Goal: Transaction & Acquisition: Book appointment/travel/reservation

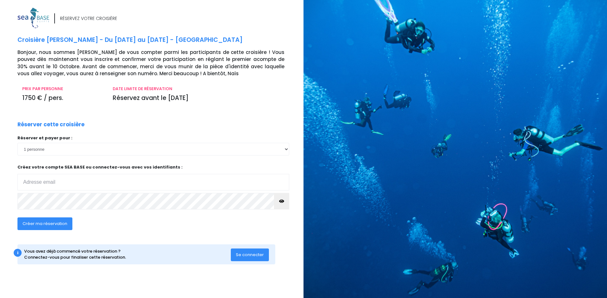
click at [150, 186] on input "email" at bounding box center [153, 182] width 272 height 17
type input "jean-marc.bovin@socgen.com"
click at [56, 222] on span "Créer ma réservation" at bounding box center [45, 224] width 45 height 6
click at [56, 224] on span "Créer ma réservation" at bounding box center [45, 224] width 45 height 6
click at [41, 221] on span "Créer ma réservation" at bounding box center [45, 224] width 45 height 6
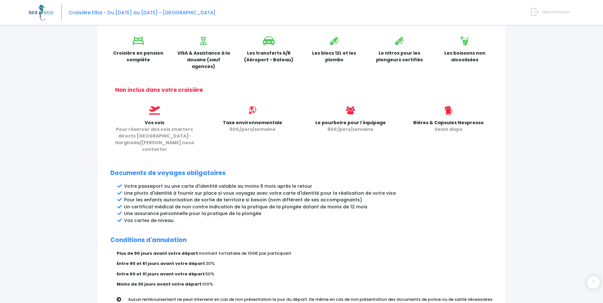
scroll to position [271, 0]
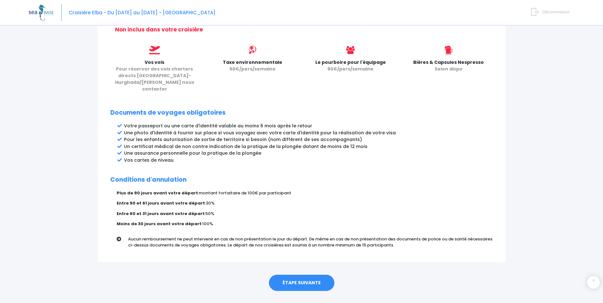
click at [289, 275] on link "ÉTAPE SUIVANTE" at bounding box center [301, 283] width 65 height 17
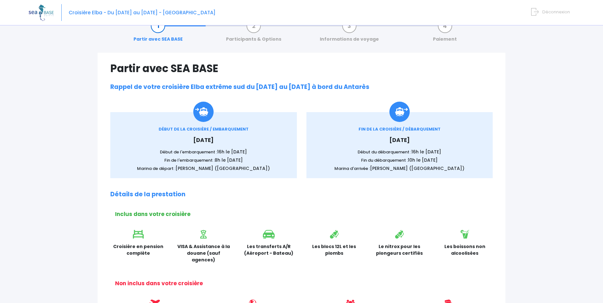
scroll to position [0, 0]
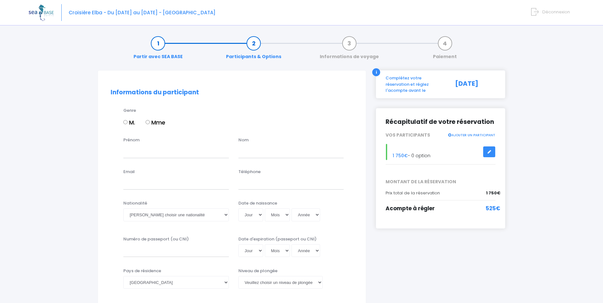
click at [126, 123] on input "M." at bounding box center [125, 122] width 4 height 4
radio input "true"
click at [147, 152] on input "Prénom" at bounding box center [175, 151] width 105 height 13
type input "Jean-Marc"
type input "BOVIN"
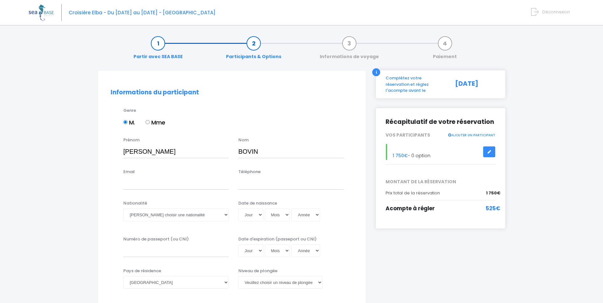
type input "jean-marc.bovin@wanadoo.fr"
type input "0676505661"
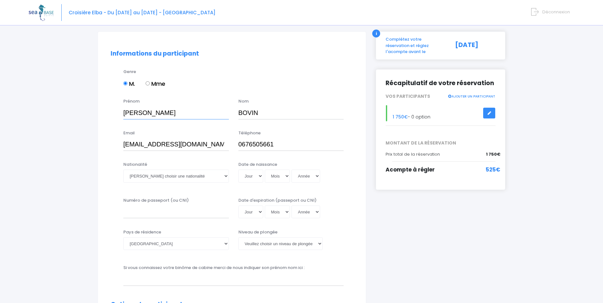
scroll to position [64, 0]
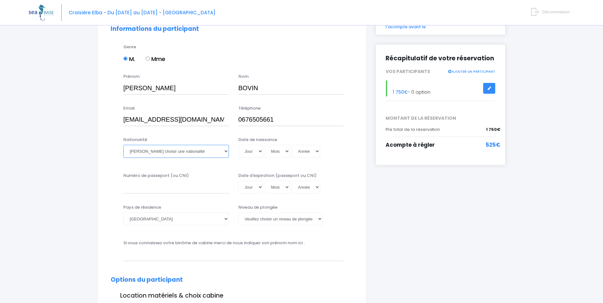
click at [190, 151] on select "Veuillez choisir une nationalité Afghane Albanaise Algerienne Allemande America…" at bounding box center [175, 151] width 105 height 13
select select "Française"
click at [123, 145] on select "Veuillez choisir une nationalité Afghane Albanaise Algerienne Allemande America…" at bounding box center [175, 151] width 105 height 13
click at [258, 152] on select "Jour 01 02 03 04 05 06 07 08 09 10 11 12 13 14 15 16 17 18 19 20 21 22 23 24 25…" at bounding box center [250, 151] width 25 height 13
select select "26"
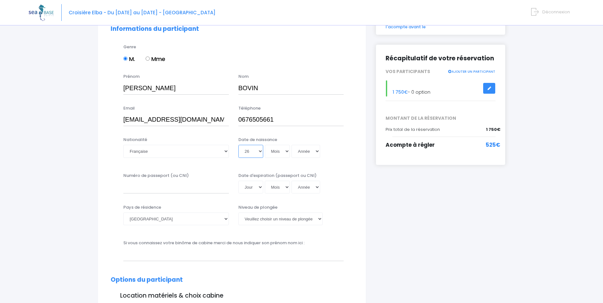
click at [238, 145] on select "Jour 01 02 03 04 05 06 07 08 09 10 11 12 13 14 15 16 17 18 19 20 21 22 23 24 25…" at bounding box center [250, 151] width 25 height 13
click at [274, 151] on select "Mois 01 02 03 04 05 06 07 08 09 10 11 12" at bounding box center [277, 151] width 25 height 13
select select "11"
click at [265, 145] on select "Mois 01 02 03 04 05 06 07 08 09 10 11 12" at bounding box center [277, 151] width 25 height 13
click at [309, 152] on select "Année 2045 2044 2043 2042 2041 2040 2039 2038 2037 2036 2035 2034 2033 2032 203…" at bounding box center [305, 151] width 29 height 13
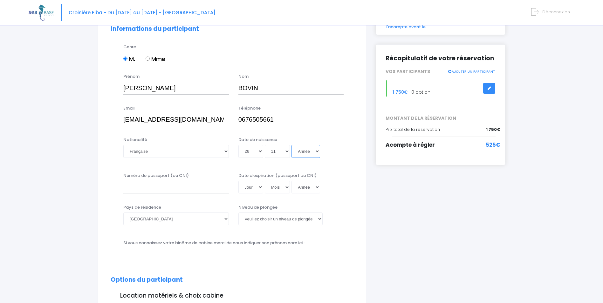
select select "1967"
click at [291, 145] on select "Année 2045 2044 2043 2042 2041 2040 2039 2038 2037 2036 2035 2034 2033 2032 203…" at bounding box center [305, 151] width 29 height 13
type input "1967-11-26"
click at [160, 186] on input "Numéro de passeport (ou CNI)" at bounding box center [175, 187] width 105 height 13
click at [142, 184] on input "Numéro de passeport (ou CNI)" at bounding box center [175, 187] width 105 height 13
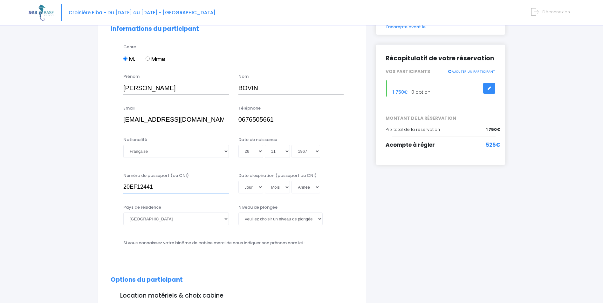
type input "20EF12441"
click at [254, 187] on select "Jour 01 02 03 04 05 06 07 08 09 10 11 12 13 14 15 16 17 18 19 20 21 22 23 24 25…" at bounding box center [250, 187] width 25 height 13
select select "12"
click at [238, 181] on select "Jour 01 02 03 04 05 06 07 08 09 10 11 12 13 14 15 16 17 18 19 20 21 22 23 24 25…" at bounding box center [250, 187] width 25 height 13
click at [278, 185] on select "Mois 01 02 03 04 05 06 07 08 09 10 11 12" at bounding box center [277, 187] width 25 height 13
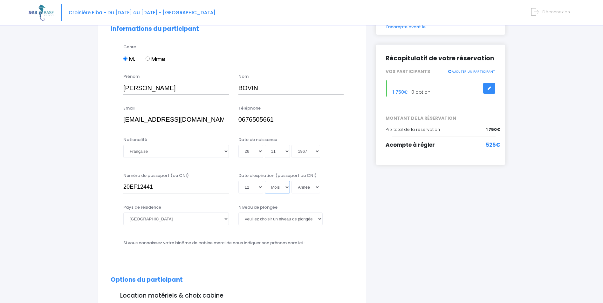
select select "01"
click at [265, 181] on select "Mois 01 02 03 04 05 06 07 08 09 10 11 12" at bounding box center [277, 187] width 25 height 13
click at [302, 188] on select "Année 2045 2044 2043 2042 2041 2040 2039 2038 2037 2036 2035 2034 2033 2032 203…" at bounding box center [305, 187] width 29 height 13
select select "2031"
click at [291, 181] on select "Année 2045 2044 2043 2042 2041 2040 2039 2038 2037 2036 2035 2034 2033 2032 203…" at bounding box center [305, 187] width 29 height 13
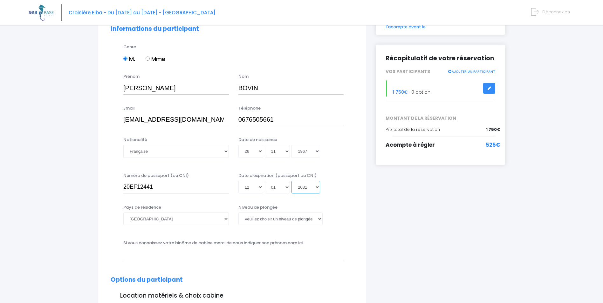
type input "2031-01-12"
click at [254, 189] on select "Jour 01 02 03 04 05 06 07 08 09 10 11 12 13 14 15 16 17 18 19 20 21 22 23 24 25…" at bounding box center [250, 187] width 25 height 13
select select "11"
click at [238, 181] on select "Jour 01 02 03 04 05 06 07 08 09 10 11 12 13 14 15 16 17 18 19 20 21 22 23 24 25…" at bounding box center [250, 187] width 25 height 13
type input "2031-01-11"
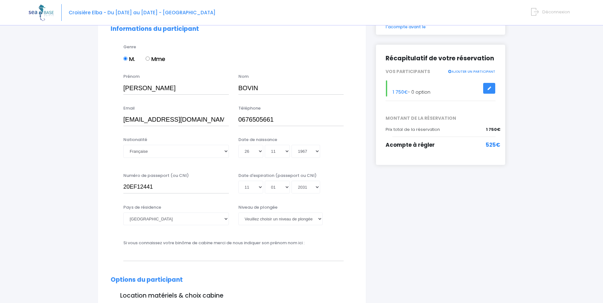
click at [353, 206] on div "Pays de résidence Afghanistan Afrique du Sud Albanie Algérie Allemagne Andorre …" at bounding box center [232, 218] width 252 height 29
click at [311, 220] on select "Veuillez choisir un niveau de plongée Non plongeur Junior OW diver Adventure OW…" at bounding box center [280, 219] width 84 height 13
click at [238, 213] on select "Veuillez choisir un niveau de plongée Non plongeur Junior OW diver Adventure OW…" at bounding box center [280, 219] width 84 height 13
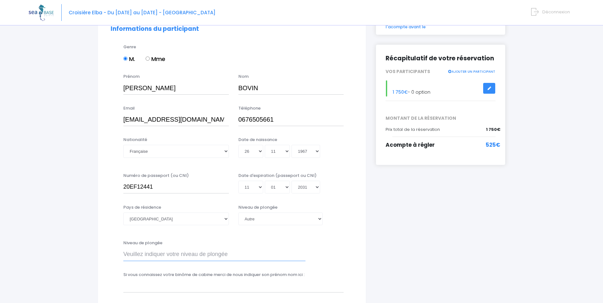
click at [231, 254] on input "Niveau de plongée" at bounding box center [214, 254] width 182 height 13
click at [272, 220] on select "Veuillez choisir un niveau de plongée Non plongeur Junior OW diver Adventure OW…" at bounding box center [280, 219] width 84 height 13
select select "N4"
click at [238, 213] on select "Veuillez choisir un niveau de plongée Non plongeur Junior OW diver Adventure OW…" at bounding box center [280, 219] width 84 height 13
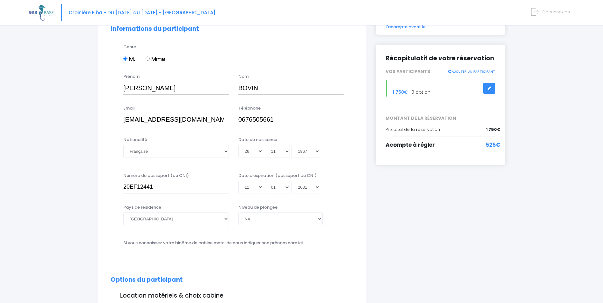
click at [180, 253] on input "text" at bounding box center [233, 254] width 220 height 13
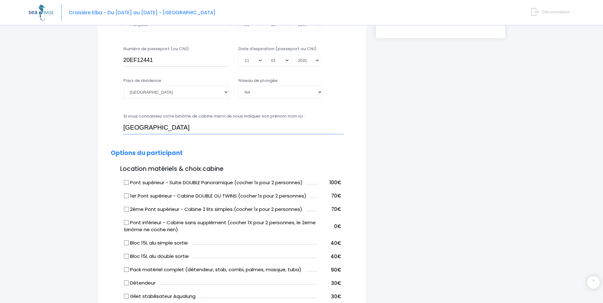
scroll to position [191, 0]
click at [220, 125] on input "Florence" at bounding box center [233, 127] width 220 height 13
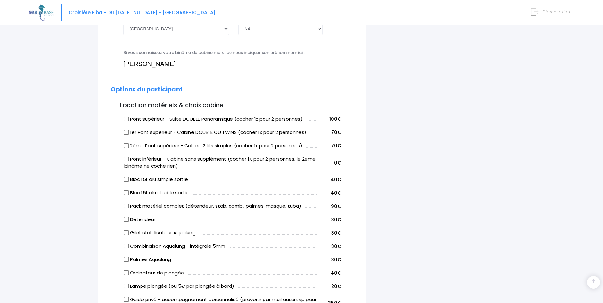
scroll to position [254, 0]
type input "Florence BOVIN"
click at [126, 192] on input "Bloc 15L alu double sortie" at bounding box center [126, 192] width 5 height 5
checkbox input "true"
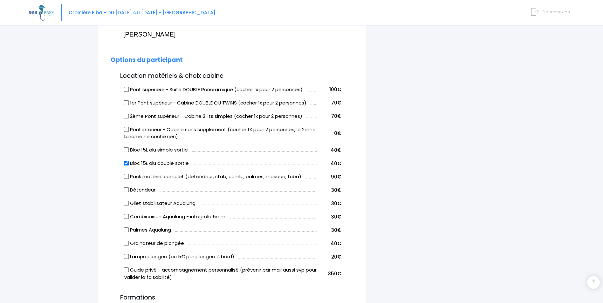
scroll to position [286, 0]
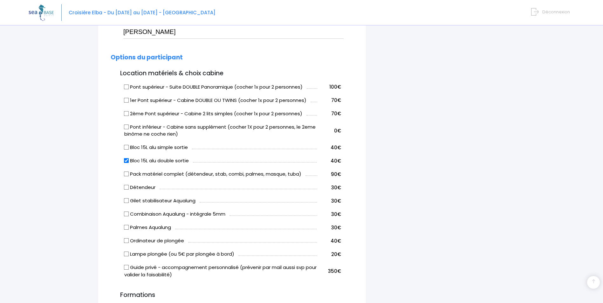
drag, startPoint x: 208, startPoint y: 211, endPoint x: 97, endPoint y: 181, distance: 114.8
click at [97, 181] on div "Informations du participant Genre M. Mme Prénom Jean-Marc Nom BOVIN Email Télép…" at bounding box center [232, 208] width 278 height 848
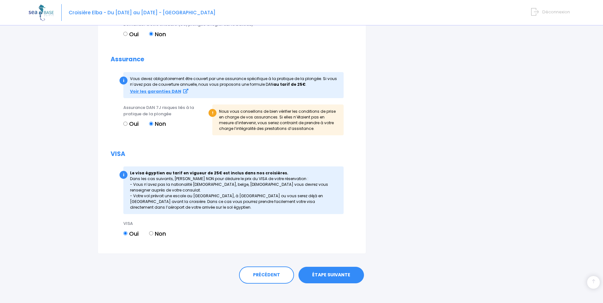
scroll to position [667, 0]
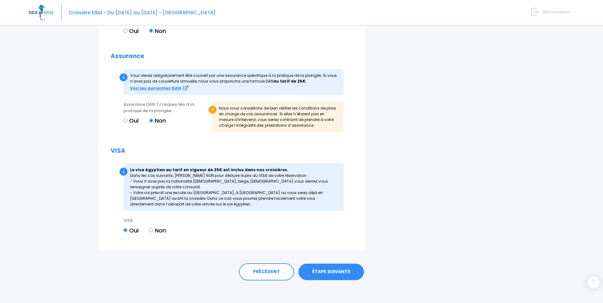
click at [329, 270] on link "ÉTAPE SUIVANTE" at bounding box center [330, 272] width 65 height 17
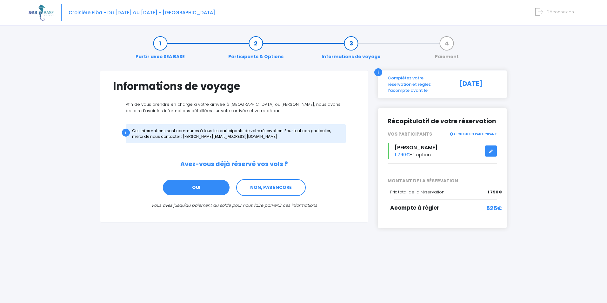
click at [214, 192] on link "OUI" at bounding box center [196, 187] width 68 height 17
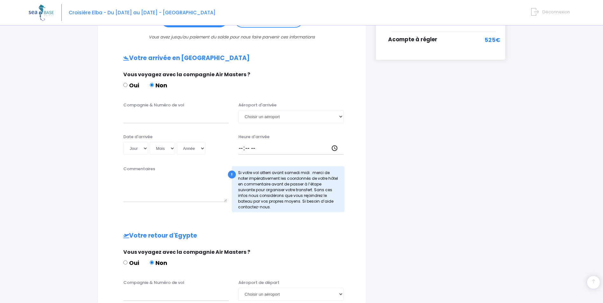
scroll to position [191, 0]
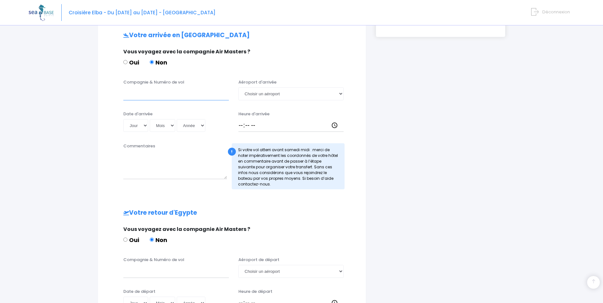
click at [151, 97] on input "Compagnie & Numéro de vol" at bounding box center [175, 93] width 105 height 13
type input "EASYJET"
click at [269, 96] on select "Choisir un aéroport [GEOGRAPHIC_DATA][PERSON_NAME]" at bounding box center [290, 93] width 105 height 13
select select "Hurghada"
click at [238, 87] on select "Choisir un aéroport Hurghada Marsa Alam" at bounding box center [290, 93] width 105 height 13
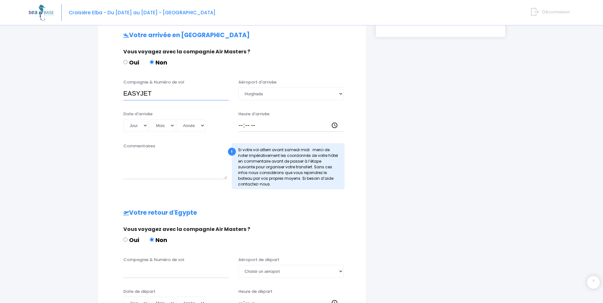
click at [184, 94] on input "EASYJET" at bounding box center [175, 93] width 105 height 13
click at [183, 92] on input "EASYJET" at bounding box center [175, 93] width 105 height 13
paste input "EJU4657"
type input "EASYJET EJU4657"
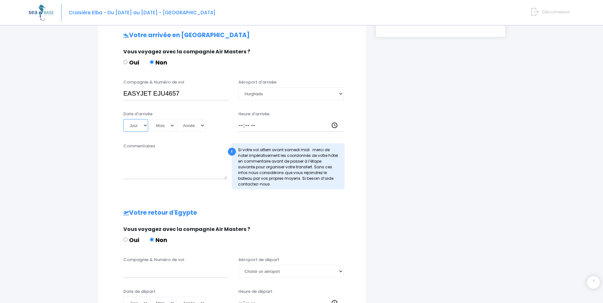
click at [145, 125] on select "Jour 01 02 03 04 05 06 07 08 09 10 11 12 13 14 15 16 17 18 19 20 21 22 23 24 25…" at bounding box center [135, 125] width 25 height 13
click at [144, 128] on select "Jour 01 02 03 04 05 06 07 08 09 10 11 12 13 14 15 16 17 18 19 20 21 22 23 24 25…" at bounding box center [135, 125] width 25 height 13
select select "16"
click at [123, 119] on select "Jour 01 02 03 04 05 06 07 08 09 10 11 12 13 14 15 16 17 18 19 20 21 22 23 24 25…" at bounding box center [135, 125] width 25 height 13
click at [171, 124] on select "Mois 01 02 03 04 05 06 07 08 09 10 11 12" at bounding box center [162, 125] width 25 height 13
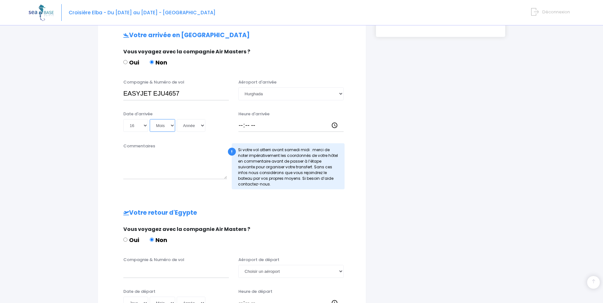
select select "05"
click at [150, 119] on select "Mois 01 02 03 04 05 06 07 08 09 10 11 12" at bounding box center [162, 125] width 25 height 13
click at [194, 126] on select "Année 2045 2044 2043 2042 2041 2040 2039 2038 2037 2036 2035 2034 2033 2032 203…" at bounding box center [191, 125] width 29 height 13
select select "2026"
click at [177, 119] on select "Année 2045 2044 2043 2042 2041 2040 2039 2038 2037 2036 2035 2034 2033 2032 203…" at bounding box center [191, 125] width 29 height 13
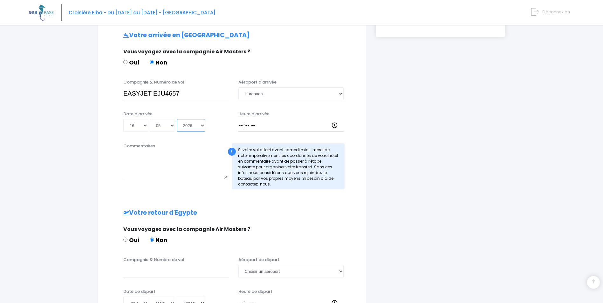
type input "2026-05-16"
click at [243, 125] on input "Heure d'arrivée" at bounding box center [290, 125] width 105 height 13
type input "18:00"
click at [398, 195] on div "i Complétez votre réservation et réglez l'acompte avant le 10/10/2025 Récapitul…" at bounding box center [440, 128] width 139 height 498
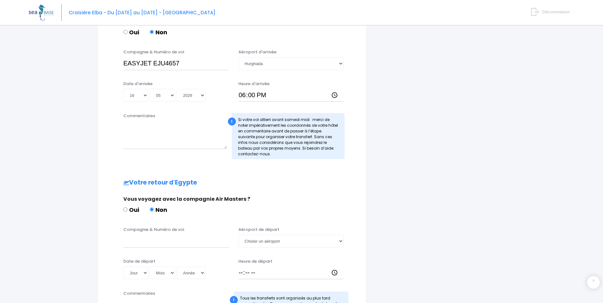
scroll to position [223, 0]
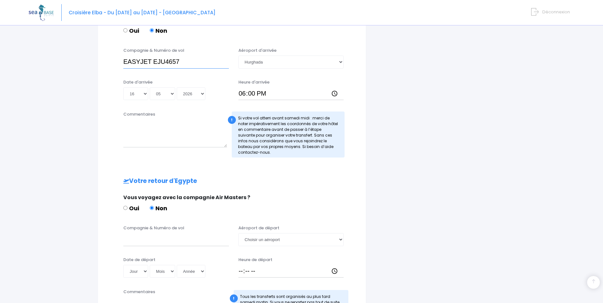
drag, startPoint x: 185, startPoint y: 62, endPoint x: 113, endPoint y: 61, distance: 72.1
click at [113, 62] on div "Compagnie & Numéro de vol EASYJET EJU4657 Aéroport d'arrivée Choisir un aéropor…" at bounding box center [232, 59] width 252 height 25
click at [142, 241] on input "Compagnie & Numéro de vol" at bounding box center [175, 239] width 105 height 13
paste input "EASYJET EJU4657"
type input "EASYJET EJU4658"
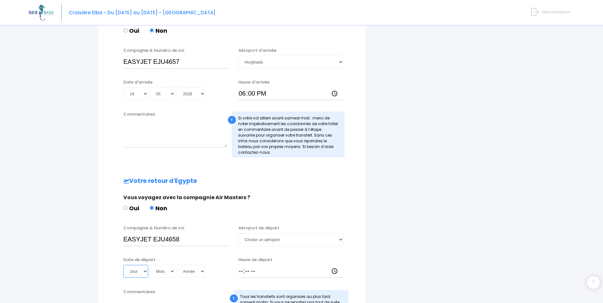
click at [141, 271] on select "Jour 01 02 03 04 05 06 07 08 09 10 11 12 13 14 15 16 17 18 19 20 21 22 23 24 25…" at bounding box center [135, 271] width 25 height 13
click at [134, 273] on select "Jour 01 02 03 04 05 06 07 08 09 10 11 12 13 14 15 16 17 18 19 20 21 22 23 24 25…" at bounding box center [135, 271] width 25 height 13
select select "23"
click at [123, 265] on select "Jour 01 02 03 04 05 06 07 08 09 10 11 12 13 14 15 16 17 18 19 20 21 22 23 24 25…" at bounding box center [135, 271] width 25 height 13
click at [159, 270] on select "Mois 01 02 03 04 05 06 07 08 09 10 11 12" at bounding box center [162, 271] width 25 height 13
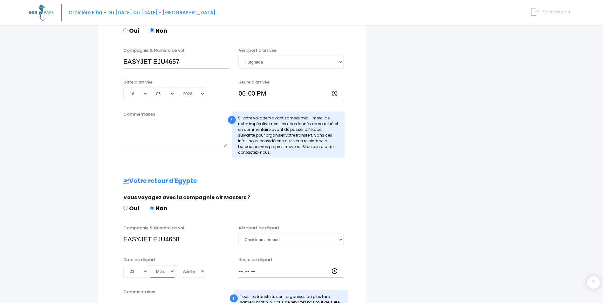
select select "05"
click at [150, 265] on select "Mois 01 02 03 04 05 06 07 08 09 10 11 12" at bounding box center [162, 271] width 25 height 13
click at [202, 272] on select "Année 2045 2044 2043 2042 2041 2040 2039 2038 2037 2036 2035 2034 2033 2032 203…" at bounding box center [191, 271] width 29 height 13
select select "2026"
click at [177, 265] on select "Année 2045 2044 2043 2042 2041 2040 2039 2038 2037 2036 2035 2034 2033 2032 203…" at bounding box center [191, 271] width 29 height 13
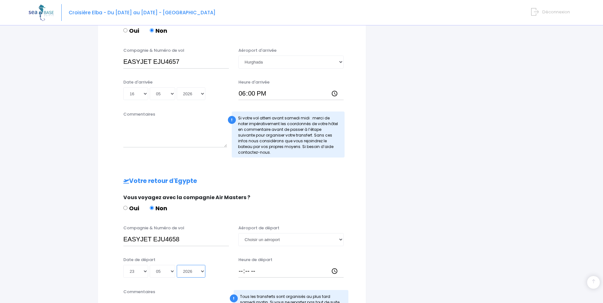
type input "2026-05-23"
click at [240, 272] on input "Heure de départ" at bounding box center [290, 271] width 105 height 13
type input "18:50"
click at [375, 270] on div "i Complétez votre réservation et réglez l'acompte avant le 10/10/2025 Récapitul…" at bounding box center [440, 115] width 139 height 537
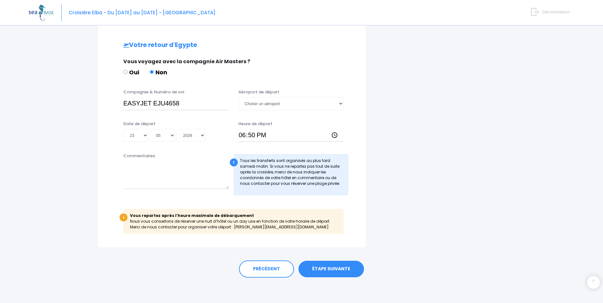
click at [322, 268] on link "ÉTAPE SUIVANTE" at bounding box center [330, 269] width 65 height 17
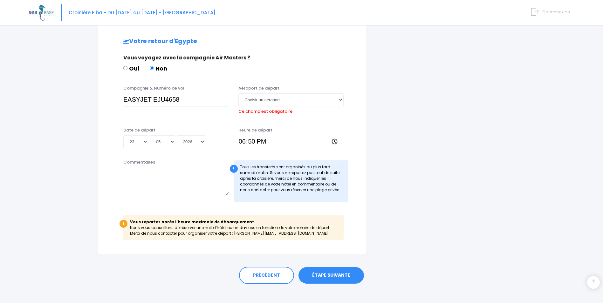
scroll to position [369, 0]
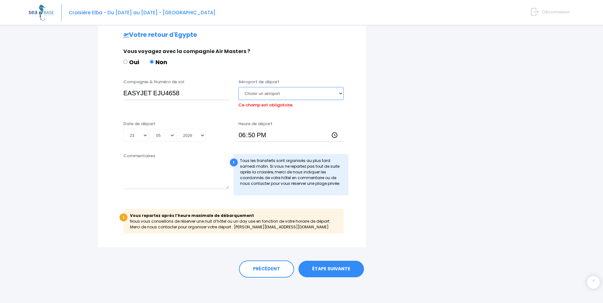
click at [303, 94] on select "Choisir un aéroport Hurghada Marsa Alam" at bounding box center [290, 93] width 105 height 13
select select "Hurghada"
click at [238, 87] on select "Choisir un aéroport Hurghada Marsa Alam" at bounding box center [290, 93] width 105 height 13
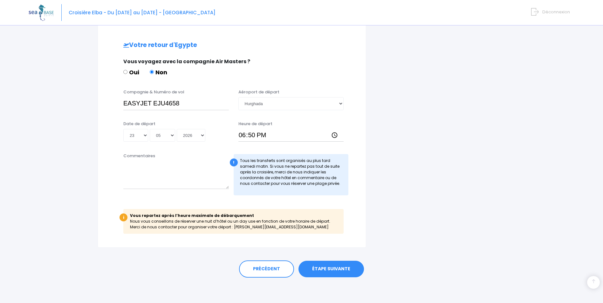
click at [329, 271] on link "ÉTAPE SUIVANTE" at bounding box center [330, 269] width 65 height 17
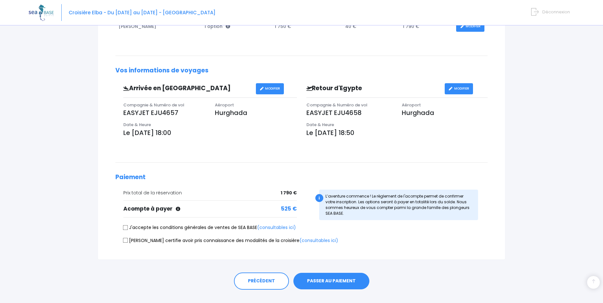
scroll to position [145, 0]
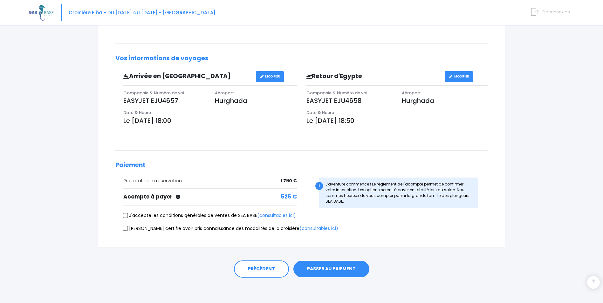
click at [126, 214] on input "J'accepte les conditions générales de ventes de SEA BASE (consultables ici)" at bounding box center [125, 215] width 5 height 5
checkbox input "true"
click at [125, 230] on input "[PERSON_NAME] certifie avoir pris connaissance des modalités de la croisière (c…" at bounding box center [125, 228] width 5 height 5
checkbox input "true"
click at [324, 270] on button "PASSER AU PAIEMENT" at bounding box center [331, 269] width 76 height 17
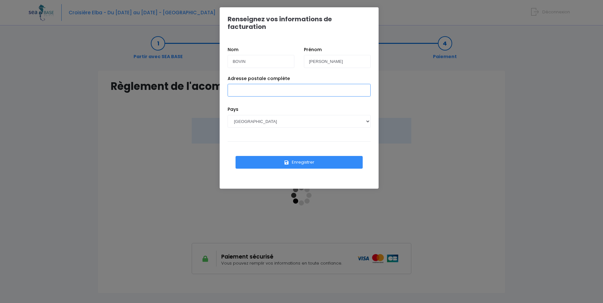
click at [292, 84] on input "Adresse postale complète" at bounding box center [298, 90] width 143 height 13
click at [293, 84] on input "[STREET_ADDRESS]" at bounding box center [298, 90] width 143 height 13
click at [297, 84] on input "[STREET_ADDRESS]" at bounding box center [298, 90] width 143 height 13
type input "[STREET_ADDRESS]"
click at [315, 156] on button "Enregistrer" at bounding box center [298, 162] width 127 height 13
